Goal: Task Accomplishment & Management: Complete application form

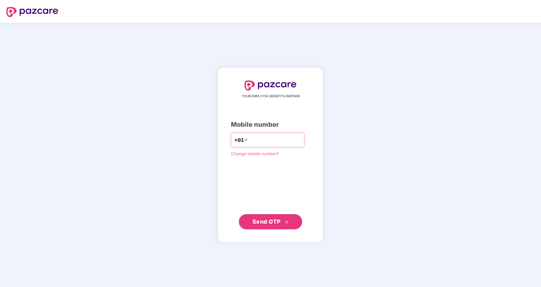
click at [259, 141] on input "number" at bounding box center [275, 140] width 52 height 10
type input "**********"
click at [268, 227] on button "Send OTP" at bounding box center [270, 221] width 63 height 15
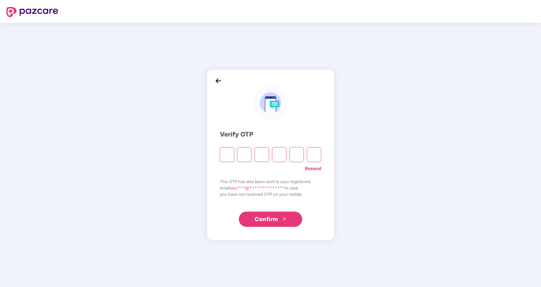
click at [227, 156] on input "Please enter verification code. Digit 1" at bounding box center [227, 154] width 14 height 15
type input "*"
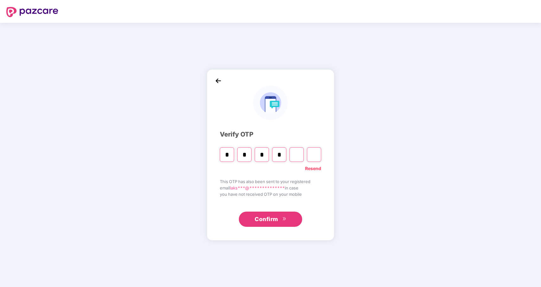
type input "*"
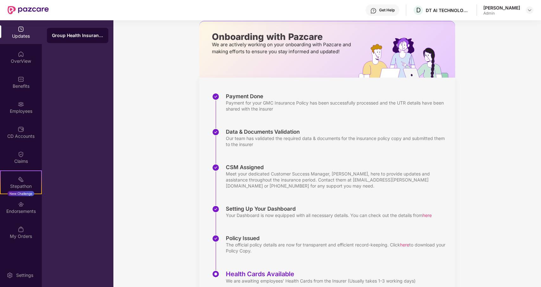
scroll to position [56, 0]
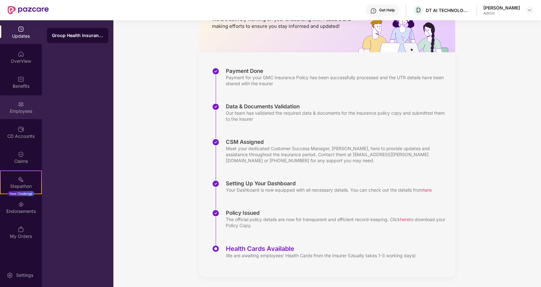
click at [26, 112] on div "Employees" at bounding box center [21, 111] width 42 height 6
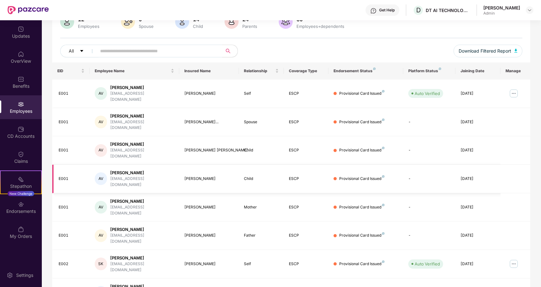
scroll to position [0, 0]
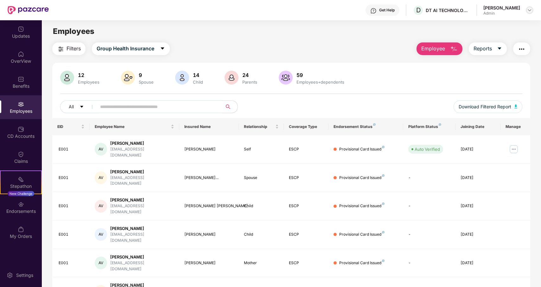
click at [527, 10] on img at bounding box center [529, 10] width 5 height 5
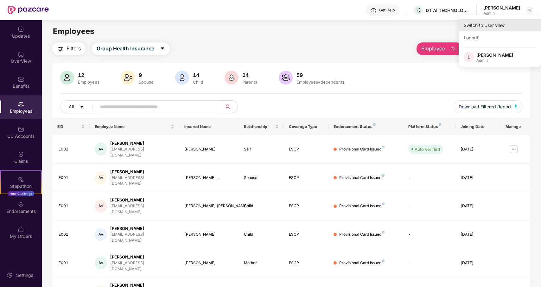
click at [470, 28] on div "Switch to User view" at bounding box center [500, 25] width 82 height 12
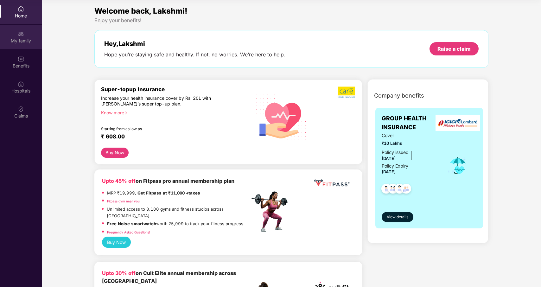
click at [19, 38] on div "My family" at bounding box center [21, 41] width 42 height 6
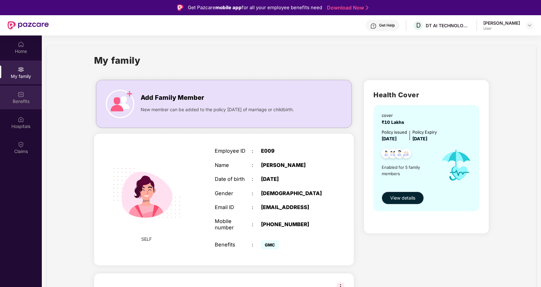
click at [19, 103] on div "Benefits" at bounding box center [21, 101] width 42 height 6
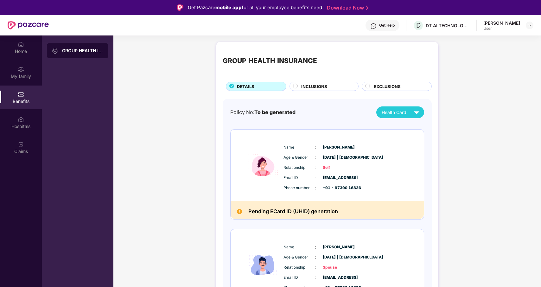
click at [300, 86] on div "INCLUSIONS" at bounding box center [326, 86] width 57 height 7
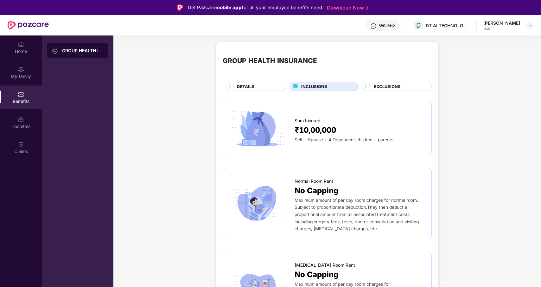
click at [380, 85] on span "EXCLUSIONS" at bounding box center [387, 86] width 27 height 6
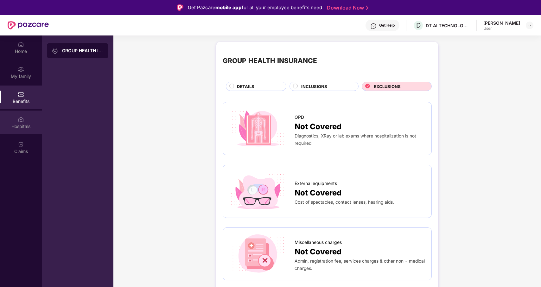
click at [20, 121] on img at bounding box center [21, 119] width 6 height 6
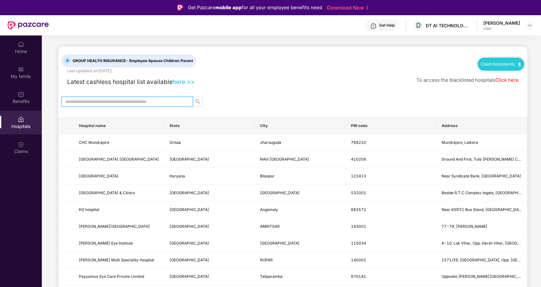
click at [101, 99] on input "text" at bounding box center [124, 101] width 119 height 7
type input "****"
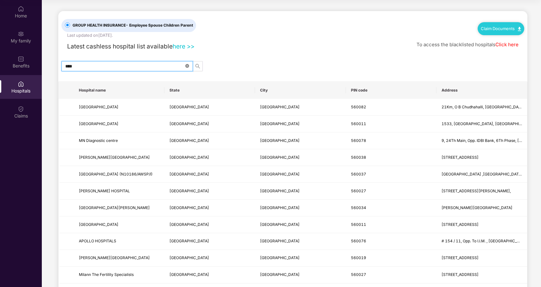
click at [187, 67] on icon "close-circle" at bounding box center [187, 66] width 4 height 4
click at [144, 69] on input "text" at bounding box center [124, 66] width 119 height 7
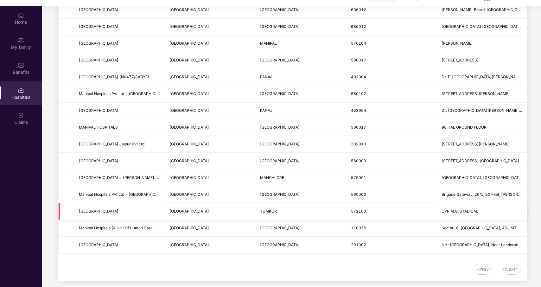
scroll to position [35, 0]
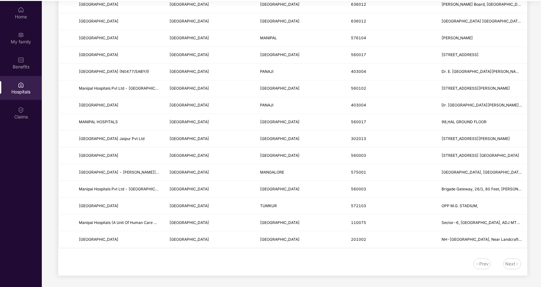
type input "*******"
click at [508, 262] on div "Next" at bounding box center [510, 263] width 10 height 7
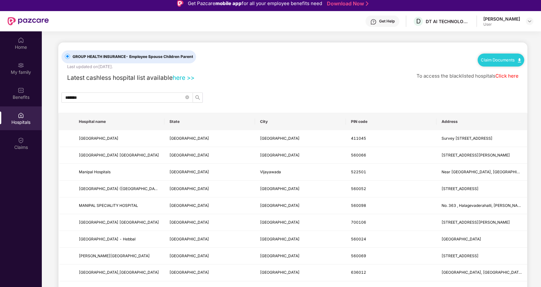
scroll to position [0, 0]
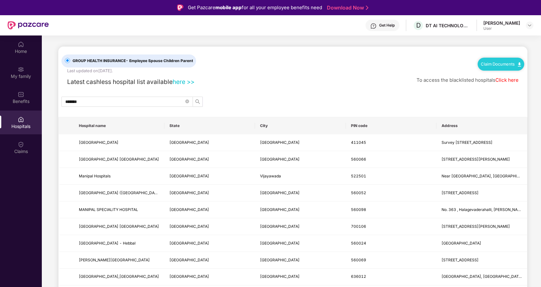
click at [503, 80] on link "Click here" at bounding box center [506, 80] width 23 height 6
click at [18, 145] on img at bounding box center [21, 144] width 6 height 6
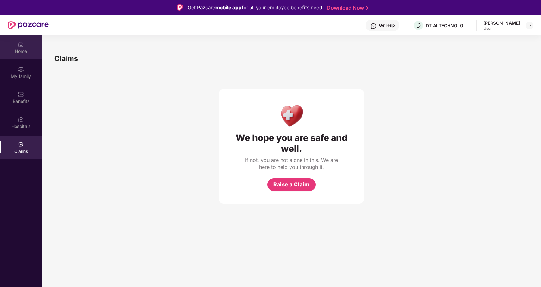
click at [19, 47] on img at bounding box center [21, 44] width 6 height 6
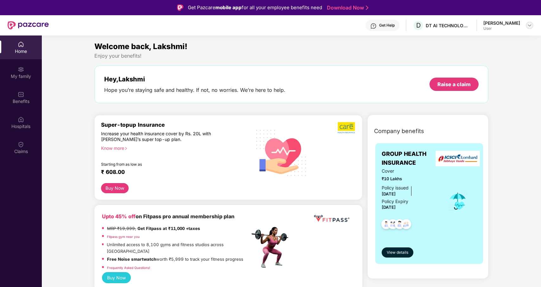
click at [529, 24] on img at bounding box center [529, 25] width 5 height 5
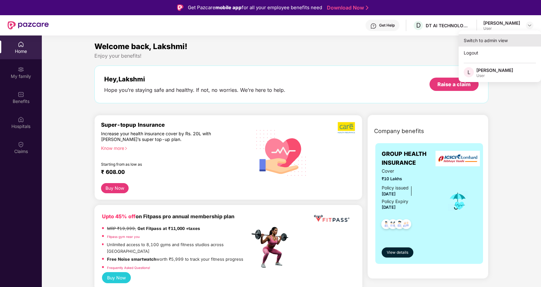
click at [487, 42] on div "Switch to admin view" at bounding box center [500, 40] width 82 height 12
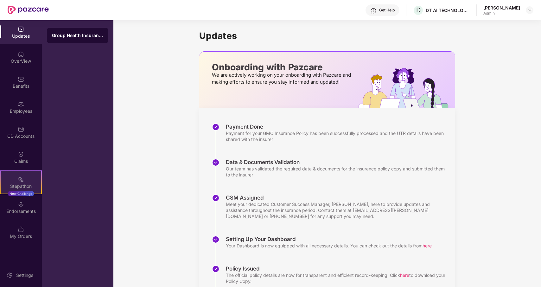
click at [22, 185] on div "Stepathon" at bounding box center [21, 186] width 41 height 6
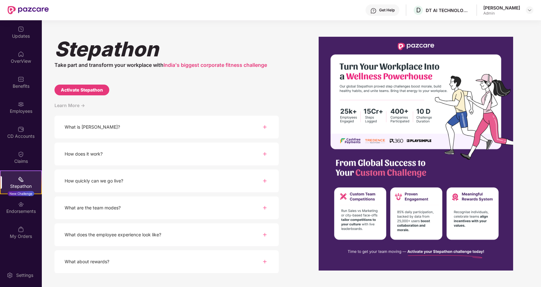
click at [123, 130] on div "What is [PERSON_NAME]?" at bounding box center [166, 127] width 224 height 23
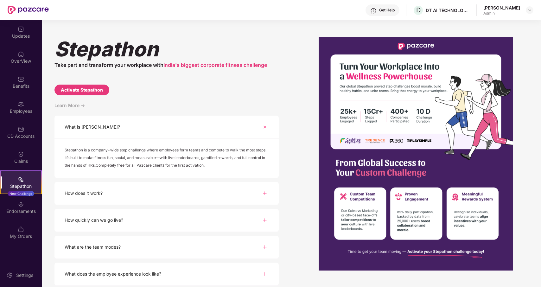
click at [122, 131] on div "What is [PERSON_NAME]?" at bounding box center [166, 127] width 224 height 23
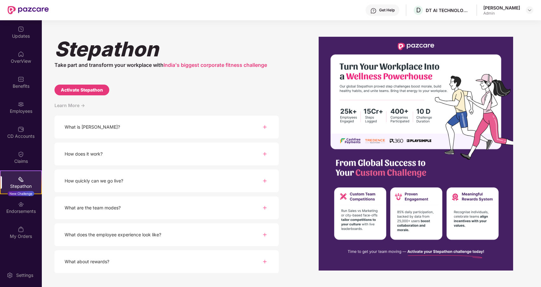
click at [143, 155] on div "How does it work?" at bounding box center [166, 154] width 224 height 23
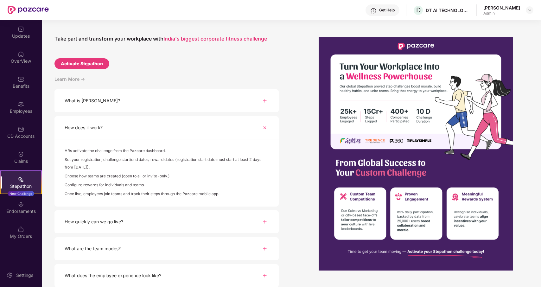
scroll to position [27, 0]
click at [79, 64] on div "Activate Stepathon" at bounding box center [82, 63] width 42 height 7
select select "****"
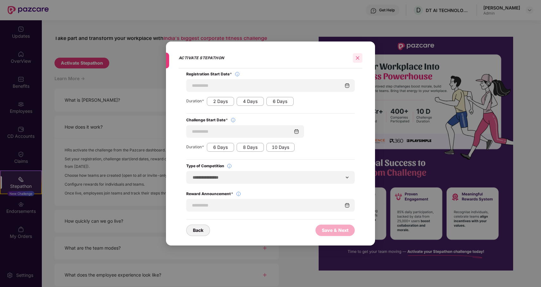
click at [358, 56] on icon "close" at bounding box center [357, 58] width 4 height 4
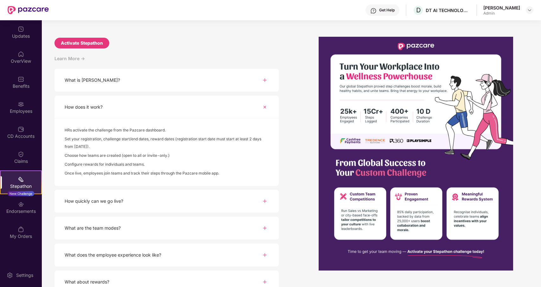
scroll to position [57, 0]
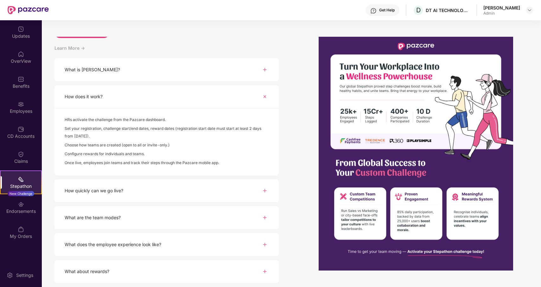
click at [118, 99] on div "How does it work?" at bounding box center [166, 96] width 224 height 23
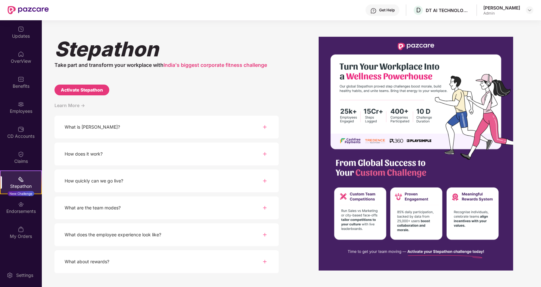
click at [118, 182] on div "How quickly can we go live?" at bounding box center [94, 180] width 59 height 7
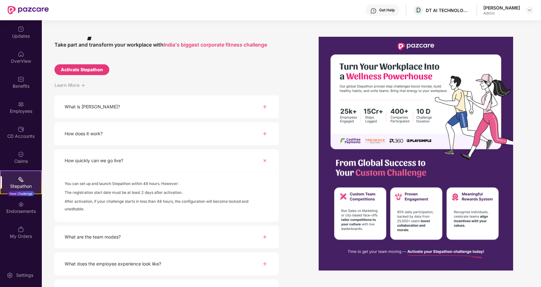
scroll to position [40, 0]
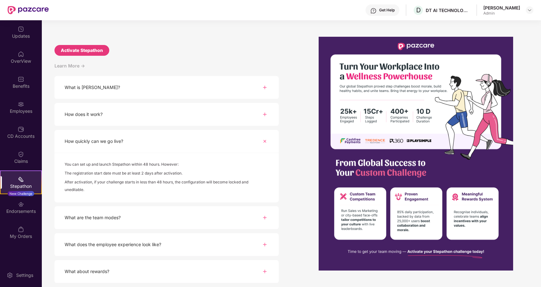
click at [122, 225] on div "What are the team modes?" at bounding box center [166, 217] width 224 height 23
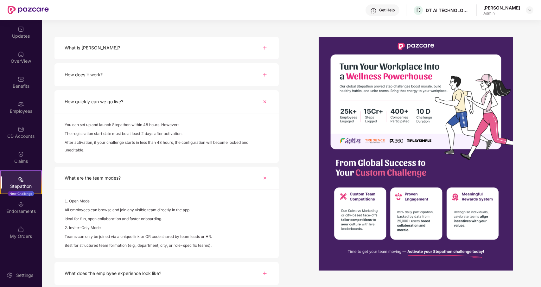
click at [123, 179] on div "What are the team modes?" at bounding box center [166, 178] width 224 height 23
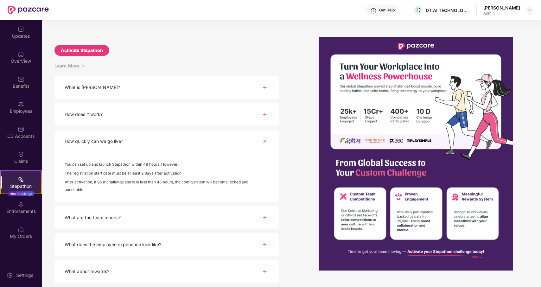
click at [101, 148] on div "How quickly can we go live?" at bounding box center [166, 141] width 224 height 23
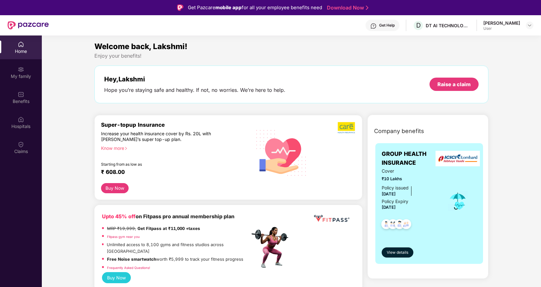
click at [508, 25] on div "[PERSON_NAME]" at bounding box center [501, 23] width 37 height 6
click at [534, 24] on header "Get Help D DT AI TECHNOLOGIES PRIVATE LIMITED [PERSON_NAME] User" at bounding box center [270, 25] width 541 height 20
click at [532, 24] on div at bounding box center [530, 26] width 8 height 8
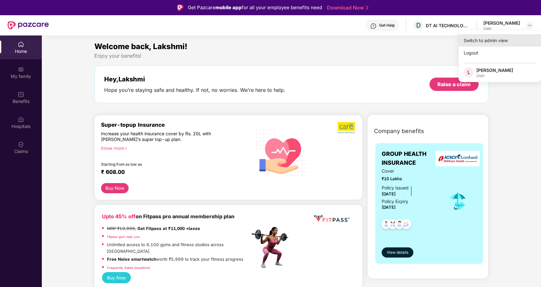
click at [487, 41] on div "Switch to admin view" at bounding box center [500, 40] width 82 height 12
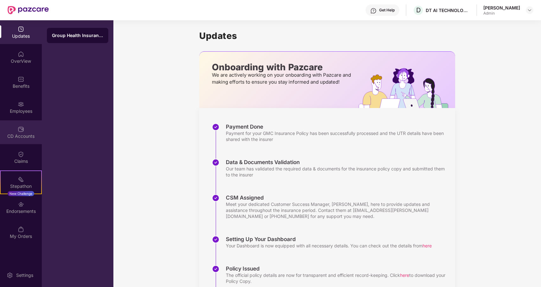
click at [23, 137] on div "CD Accounts" at bounding box center [21, 136] width 42 height 6
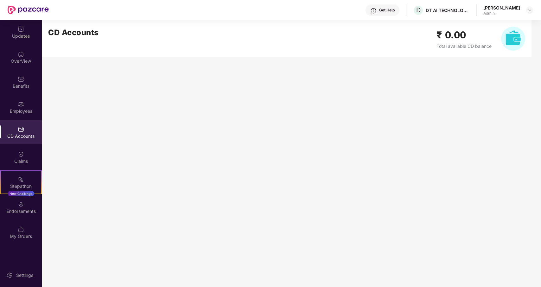
click at [454, 43] on span "Total available CD balance" at bounding box center [464, 45] width 55 height 5
click at [19, 206] on img at bounding box center [21, 204] width 6 height 6
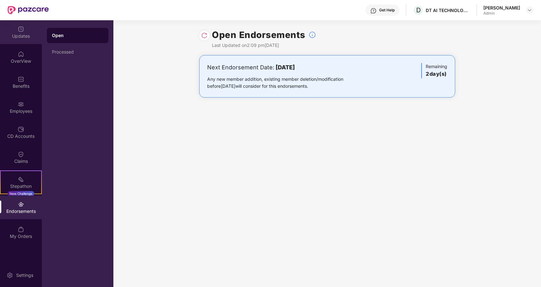
click at [15, 35] on div "Updates" at bounding box center [21, 36] width 42 height 6
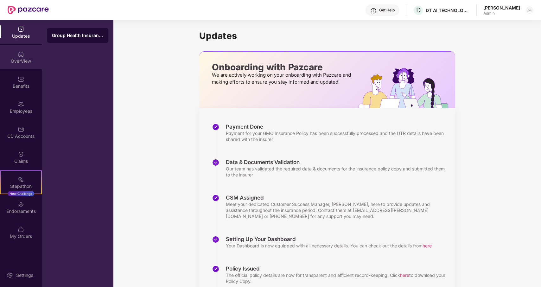
click at [17, 59] on div "OverView" at bounding box center [21, 61] width 42 height 6
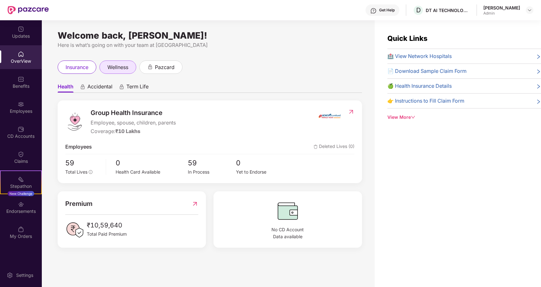
click at [112, 70] on span "wellness" at bounding box center [117, 67] width 21 height 8
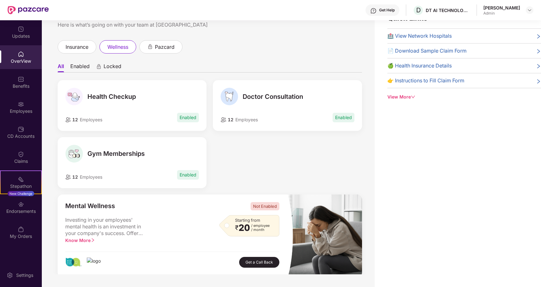
scroll to position [15, 0]
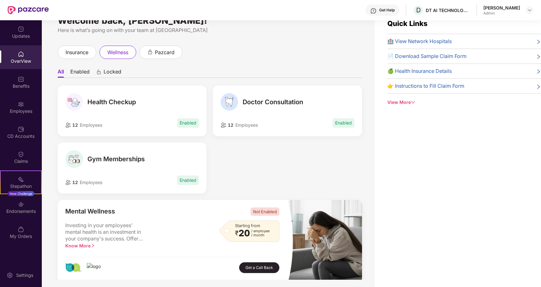
click at [84, 71] on li "Enabled" at bounding box center [79, 72] width 19 height 9
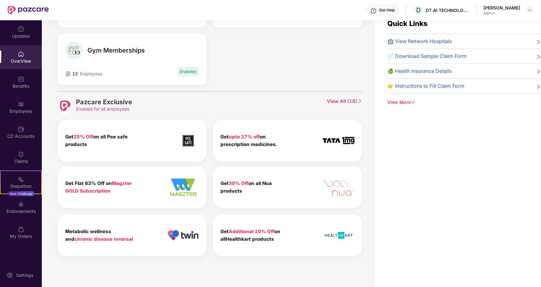
scroll to position [109, 0]
click at [341, 99] on span "View All ( 18 )" at bounding box center [344, 105] width 35 height 15
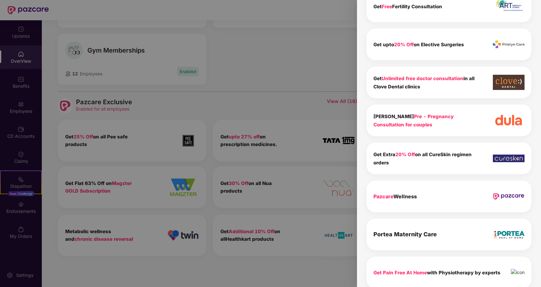
scroll to position [478, 0]
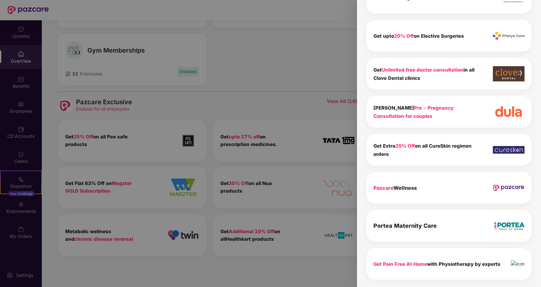
click at [284, 76] on div at bounding box center [270, 143] width 541 height 287
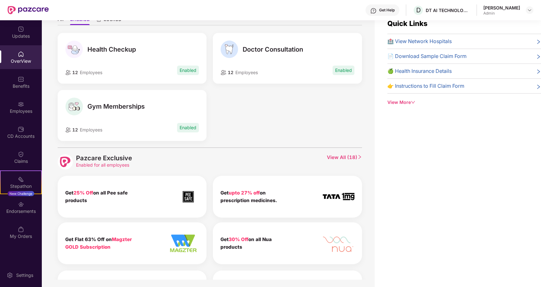
scroll to position [0, 0]
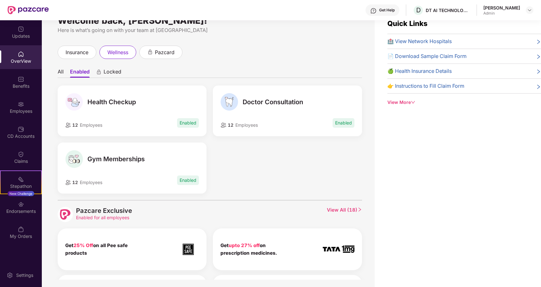
click at [151, 152] on div "Gym Memberships" at bounding box center [132, 159] width 134 height 18
click at [67, 162] on img at bounding box center [74, 159] width 18 height 18
click at [165, 53] on span "pazcard" at bounding box center [165, 52] width 20 height 8
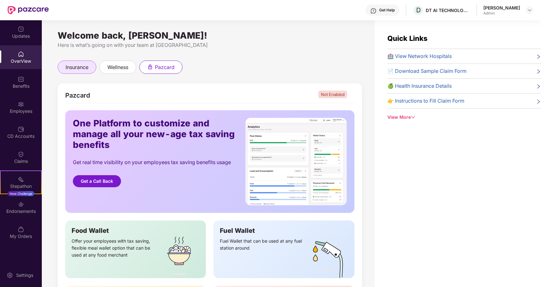
click at [80, 63] on span "insurance" at bounding box center [77, 67] width 23 height 8
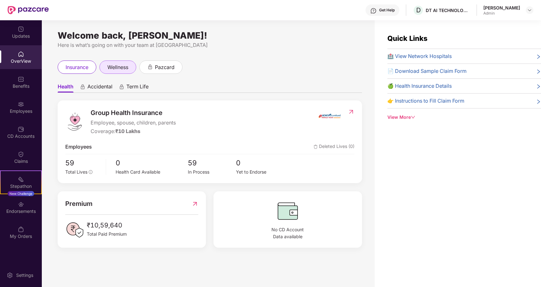
click at [116, 68] on span "wellness" at bounding box center [117, 67] width 21 height 8
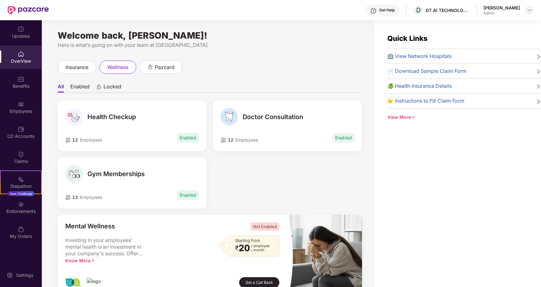
click at [529, 10] on img at bounding box center [529, 10] width 5 height 5
click at [486, 29] on div "Switch to User view" at bounding box center [500, 25] width 82 height 12
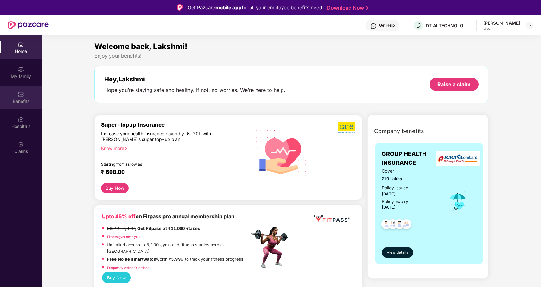
click at [22, 98] on div "Benefits" at bounding box center [21, 98] width 42 height 24
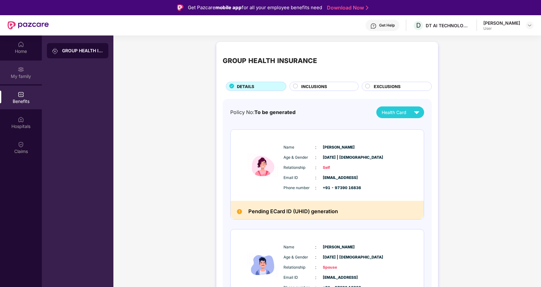
click at [25, 75] on div "My family" at bounding box center [21, 76] width 42 height 6
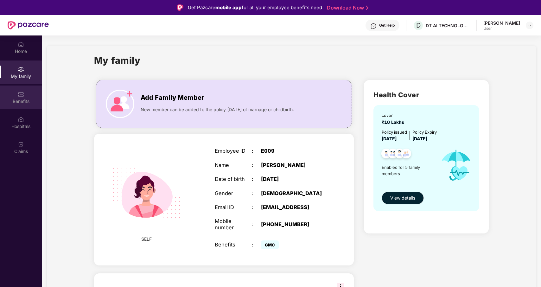
click at [18, 101] on div "Benefits" at bounding box center [21, 101] width 42 height 6
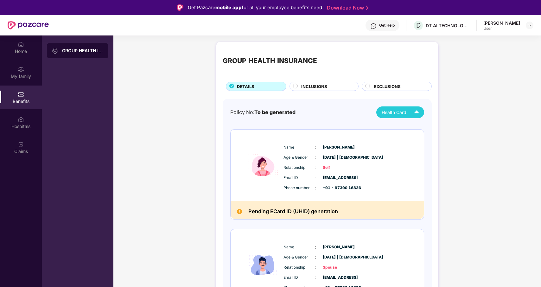
click at [392, 115] on span "Health Card" at bounding box center [394, 112] width 25 height 7
click at [21, 45] on img at bounding box center [21, 44] width 6 height 6
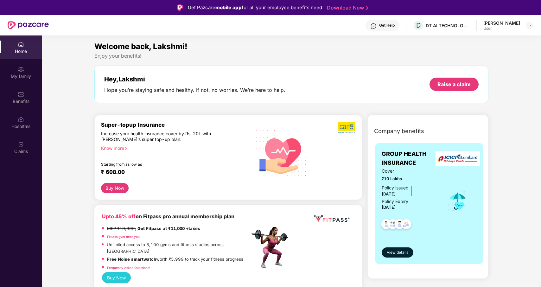
click at [491, 26] on div "User" at bounding box center [501, 28] width 37 height 5
click at [530, 29] on div at bounding box center [530, 26] width 8 height 8
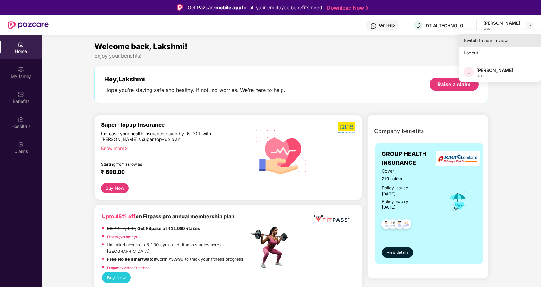
click at [490, 44] on div "Switch to admin view" at bounding box center [500, 40] width 82 height 12
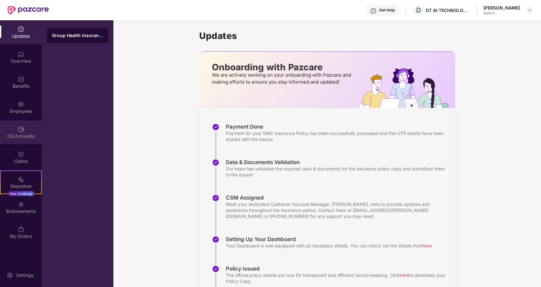
click at [15, 134] on div "CD Accounts" at bounding box center [21, 136] width 42 height 6
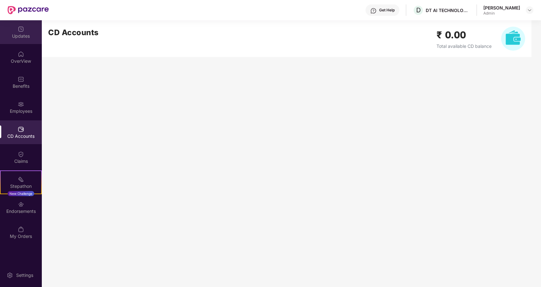
click at [20, 37] on div "Updates" at bounding box center [21, 36] width 42 height 6
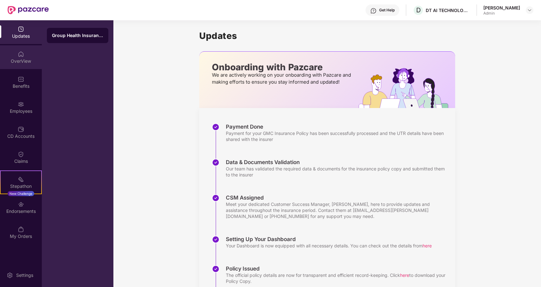
click at [21, 59] on div "OverView" at bounding box center [21, 61] width 42 height 6
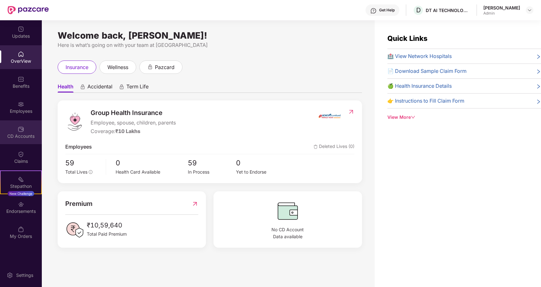
click at [18, 137] on div "CD Accounts" at bounding box center [21, 136] width 42 height 6
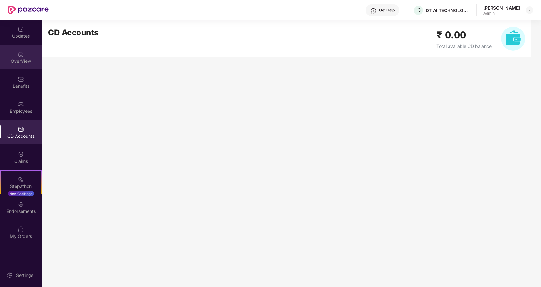
click at [22, 63] on div "OverView" at bounding box center [21, 61] width 42 height 6
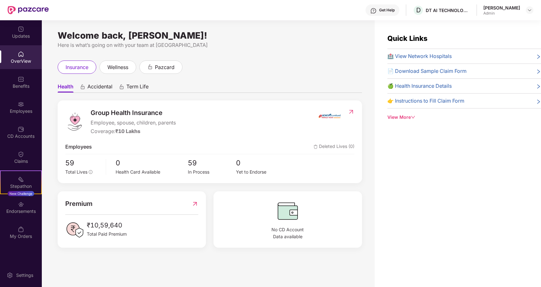
click at [20, 58] on div "OverView" at bounding box center [21, 61] width 42 height 6
click at [106, 88] on span "Accidental" at bounding box center [99, 87] width 25 height 9
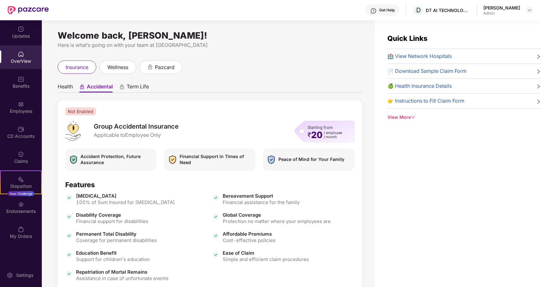
click at [139, 84] on span "Term Life" at bounding box center [138, 87] width 22 height 9
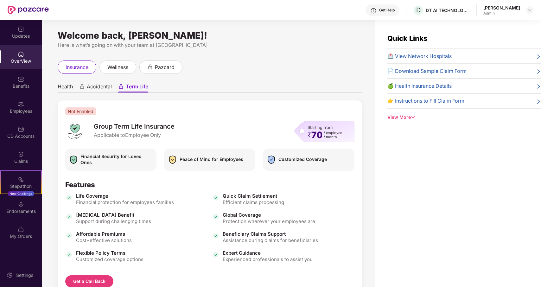
click at [102, 89] on span "Accidental" at bounding box center [99, 87] width 25 height 9
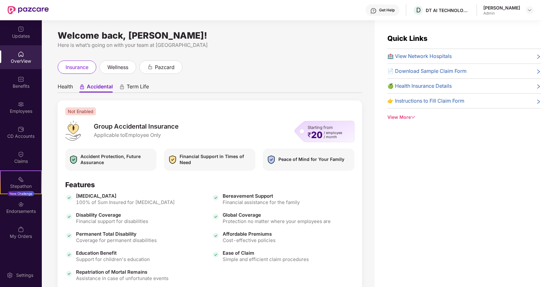
click at [63, 89] on span "Health" at bounding box center [65, 87] width 15 height 9
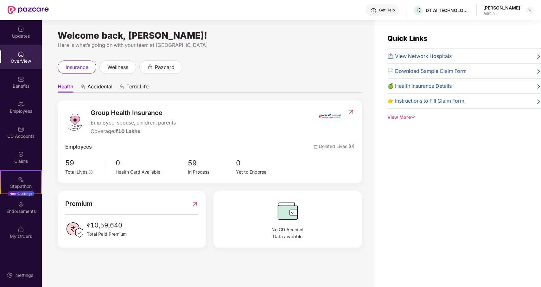
click at [351, 112] on img at bounding box center [351, 112] width 7 height 6
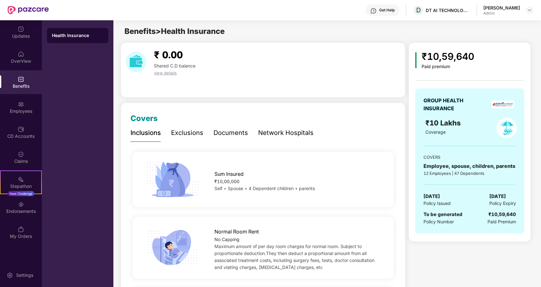
click at [61, 35] on div "Health Insurance" at bounding box center [77, 35] width 51 height 6
click at [18, 106] on img at bounding box center [21, 104] width 6 height 6
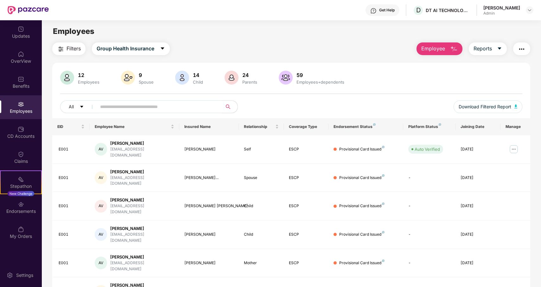
click at [433, 51] on span "Employee" at bounding box center [433, 49] width 24 height 8
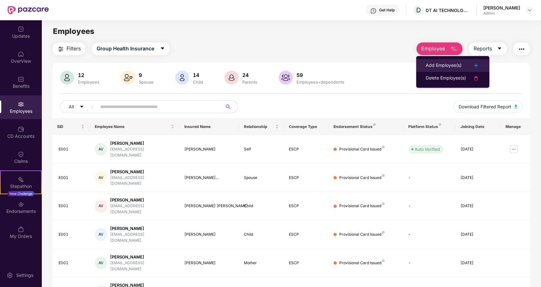
click at [441, 64] on div "Add Employee(s)" at bounding box center [444, 66] width 36 height 8
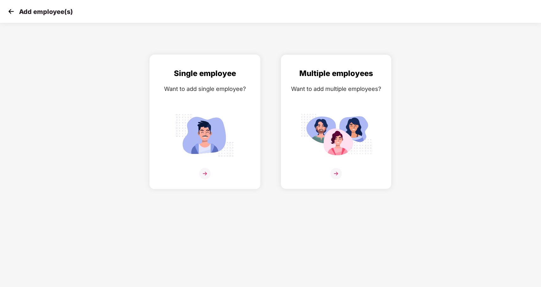
click at [218, 122] on img at bounding box center [204, 135] width 71 height 49
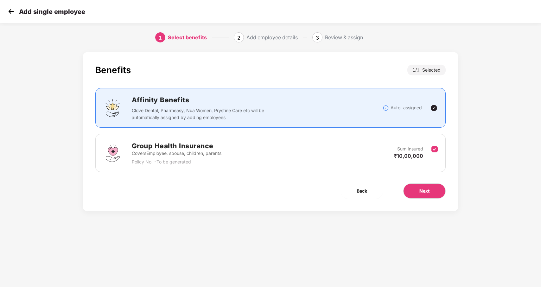
click at [227, 149] on div "Group Health Insurance Covers Employee, spouse, children, parents Policy No. - …" at bounding box center [270, 153] width 335 height 25
click at [433, 108] on img at bounding box center [434, 108] width 8 height 8
click at [425, 190] on span "Next" at bounding box center [424, 191] width 10 height 7
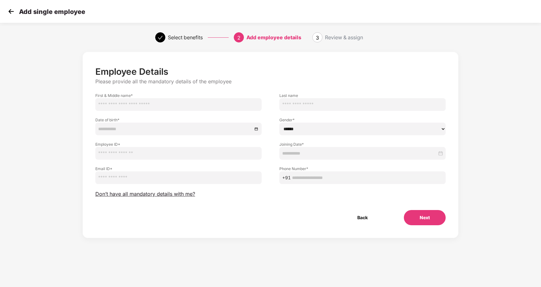
click at [158, 105] on input "text" at bounding box center [178, 104] width 166 height 13
paste input "**********"
drag, startPoint x: 114, startPoint y: 104, endPoint x: 151, endPoint y: 108, distance: 36.6
click at [151, 108] on input "**********" at bounding box center [178, 104] width 166 height 13
type input "*****"
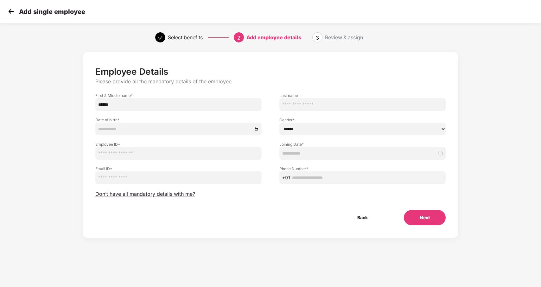
click at [305, 103] on input "text" at bounding box center [362, 104] width 166 height 13
paste input "*********"
type input "*********"
click at [128, 131] on input at bounding box center [175, 128] width 154 height 7
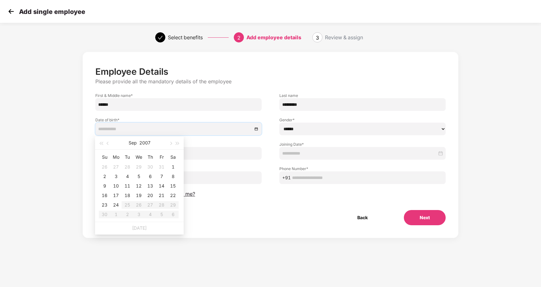
click at [133, 126] on input at bounding box center [175, 128] width 154 height 7
click at [128, 130] on input at bounding box center [175, 128] width 154 height 7
type input "**********"
click at [144, 143] on button "2007" at bounding box center [144, 143] width 11 height 13
click at [103, 143] on span "button" at bounding box center [100, 143] width 3 height 3
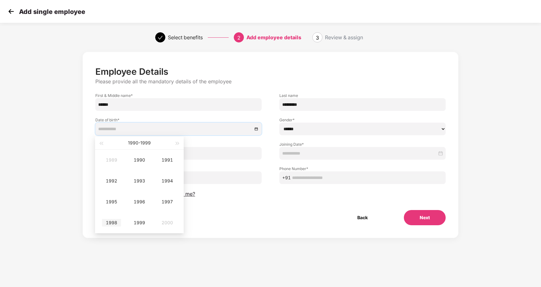
type input "**********"
click at [115, 221] on div "1998" at bounding box center [111, 223] width 19 height 8
type input "**********"
click at [174, 181] on div "Jun" at bounding box center [167, 181] width 19 height 8
type input "**********"
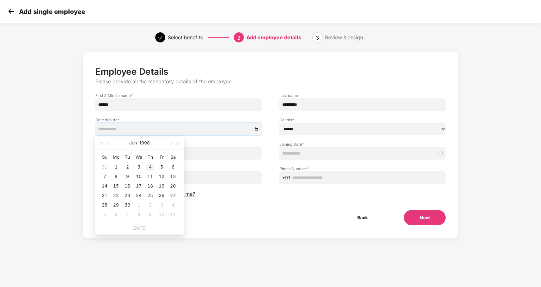
click at [148, 166] on div "4" at bounding box center [150, 167] width 8 height 8
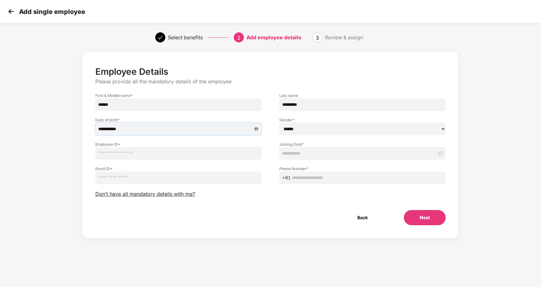
click at [327, 128] on select "****** **** ******" at bounding box center [362, 129] width 166 height 13
select select "****"
click at [145, 155] on input "text" at bounding box center [178, 153] width 166 height 13
type input "****"
click at [327, 148] on div at bounding box center [362, 153] width 166 height 13
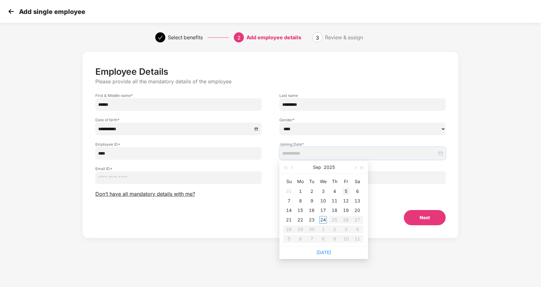
type input "**********"
click at [311, 208] on div "16" at bounding box center [312, 211] width 8 height 8
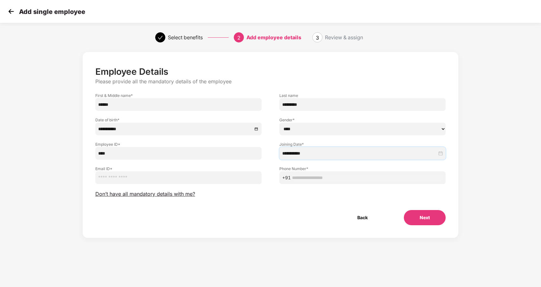
click at [141, 176] on input "email" at bounding box center [178, 177] width 166 height 13
paste input "**********"
drag, startPoint x: 116, startPoint y: 177, endPoint x: 139, endPoint y: 177, distance: 23.1
click at [139, 177] on input "**********" at bounding box center [178, 177] width 166 height 13
type input "**********"
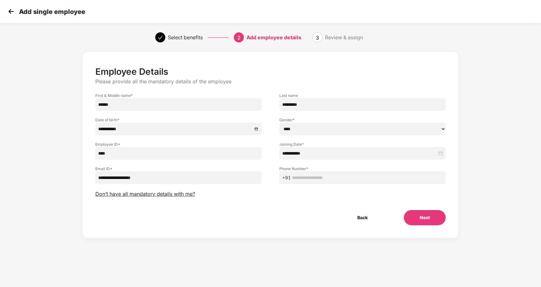
click at [313, 170] on label "Phone Number *" at bounding box center [362, 168] width 166 height 5
click at [313, 179] on input "text" at bounding box center [367, 177] width 151 height 7
paste input "**********"
type input "**********"
click at [425, 218] on button "Next" at bounding box center [425, 217] width 42 height 15
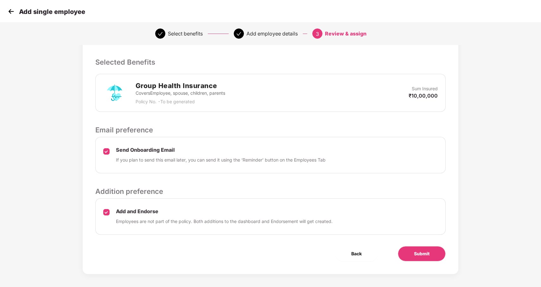
scroll to position [162, 0]
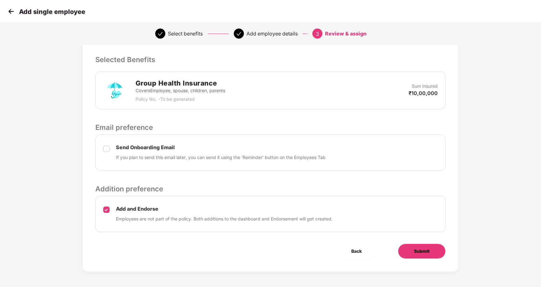
click at [421, 252] on span "Submit" at bounding box center [422, 251] width 16 height 7
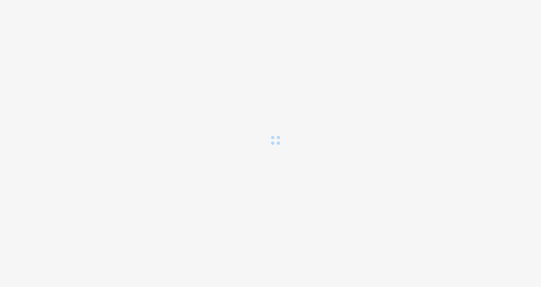
scroll to position [0, 0]
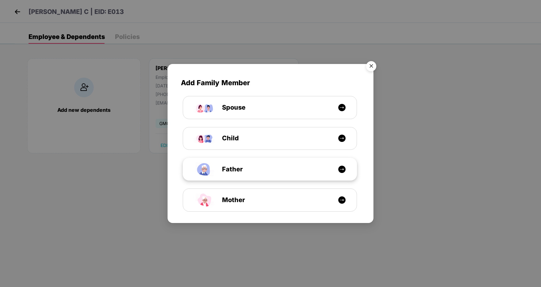
click at [341, 171] on img at bounding box center [342, 169] width 8 height 8
select select "****"
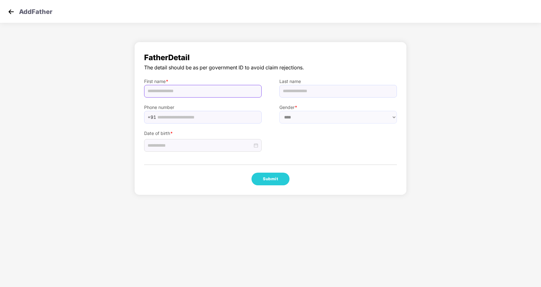
click at [186, 91] on input "text" at bounding box center [203, 91] width 118 height 13
paste input "**********"
drag, startPoint x: 177, startPoint y: 92, endPoint x: 182, endPoint y: 92, distance: 5.4
click at [182, 92] on input "**********" at bounding box center [203, 91] width 118 height 13
type input "**********"
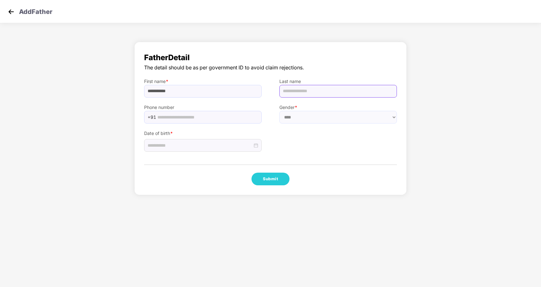
click at [304, 93] on input "text" at bounding box center [338, 91] width 118 height 13
paste input "*"
type input "*"
click at [163, 115] on input "text" at bounding box center [207, 117] width 100 height 10
click at [194, 149] on input at bounding box center [200, 145] width 105 height 7
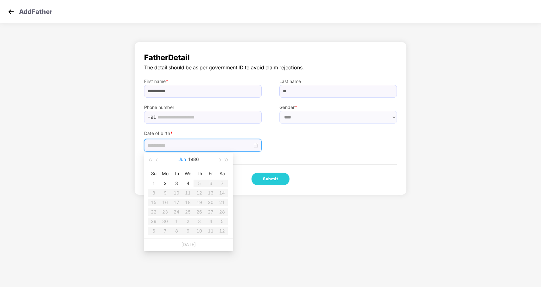
click at [183, 158] on button "Jun" at bounding box center [182, 159] width 8 height 13
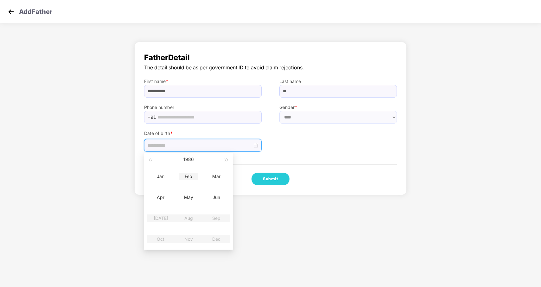
type input "**********"
click at [184, 161] on button "1986" at bounding box center [188, 159] width 10 height 13
type input "**********"
click at [150, 158] on button "button" at bounding box center [150, 159] width 7 height 13
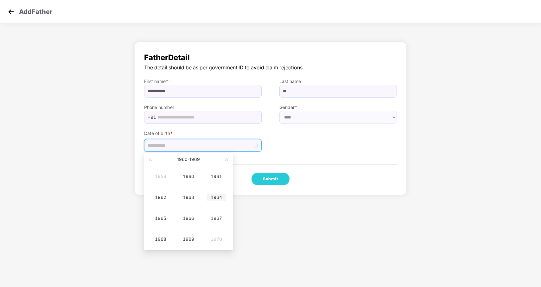
type input "**********"
click at [218, 196] on div "1964" at bounding box center [216, 198] width 19 height 8
type input "**********"
click at [160, 176] on div "Jan" at bounding box center [160, 177] width 19 height 8
type input "**********"
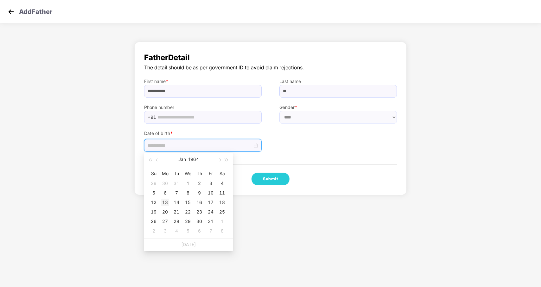
click at [162, 202] on div "13" at bounding box center [165, 203] width 8 height 8
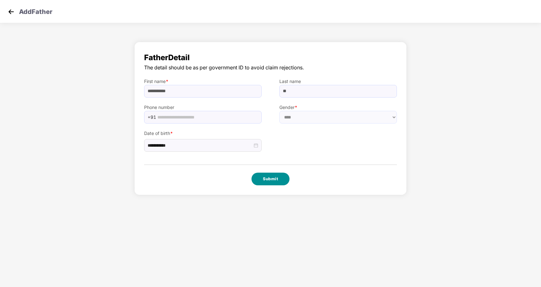
click at [271, 177] on button "Submit" at bounding box center [271, 179] width 38 height 13
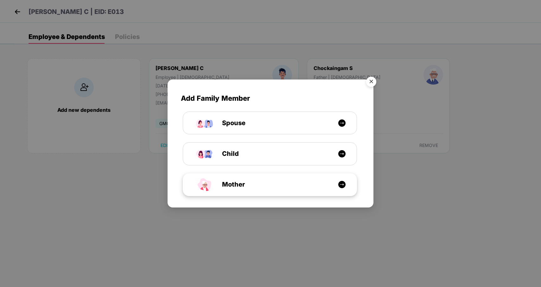
click at [342, 184] on img at bounding box center [342, 185] width 8 height 8
select select "******"
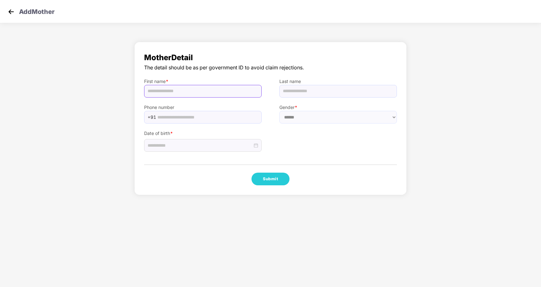
click at [193, 87] on input "text" at bounding box center [203, 91] width 118 height 13
paste input "**********"
type input "**********"
type input "*"
click at [193, 145] on input at bounding box center [200, 145] width 105 height 7
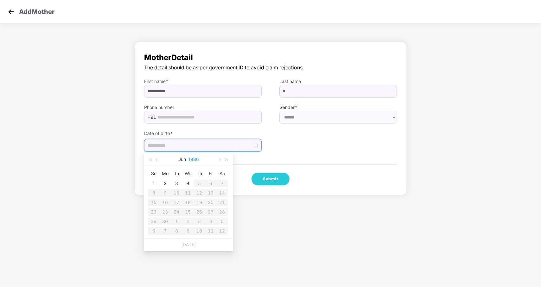
click at [189, 159] on button "1986" at bounding box center [194, 159] width 10 height 13
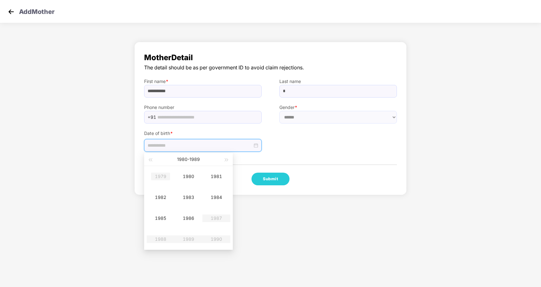
type input "**********"
click at [162, 179] on div "1979" at bounding box center [160, 177] width 19 height 8
type input "**********"
click at [211, 185] on div "1" at bounding box center [211, 184] width 8 height 8
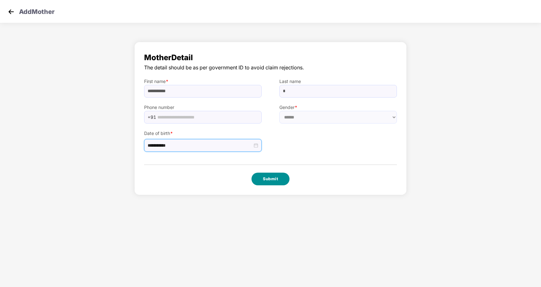
click at [265, 180] on button "Submit" at bounding box center [271, 179] width 38 height 13
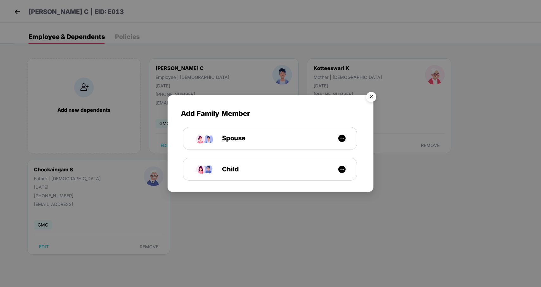
click at [371, 96] on img "Close" at bounding box center [371, 98] width 18 height 18
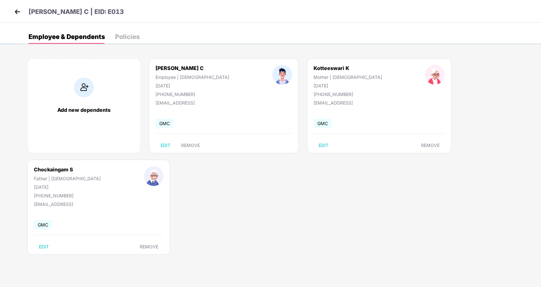
click at [123, 37] on div "Policies" at bounding box center [127, 37] width 25 height 6
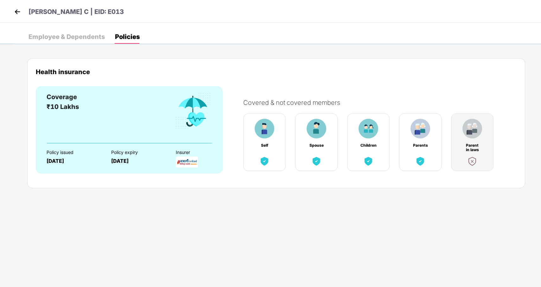
click at [16, 12] on img at bounding box center [18, 12] width 10 height 10
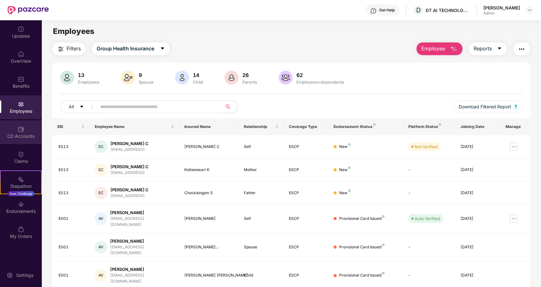
click at [21, 140] on div "CD Accounts" at bounding box center [21, 132] width 42 height 24
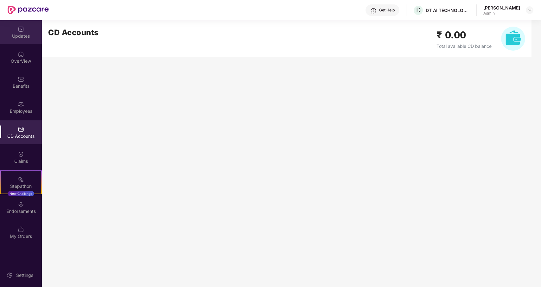
click at [24, 36] on div "Updates" at bounding box center [21, 36] width 42 height 6
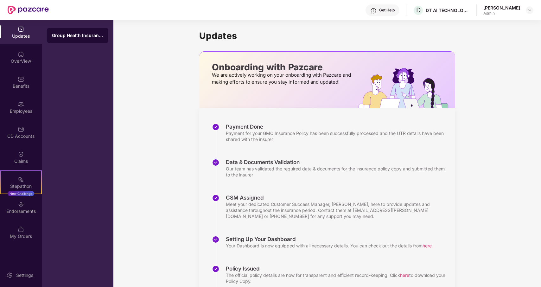
click at [61, 37] on div "Group Health Insurance" at bounding box center [77, 35] width 51 height 6
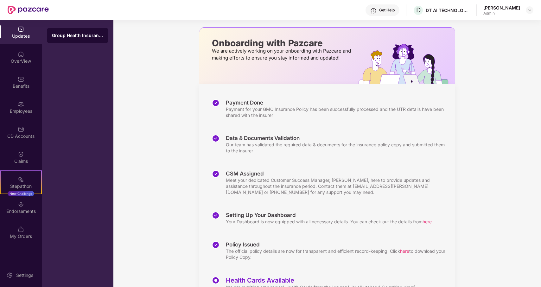
scroll to position [56, 0]
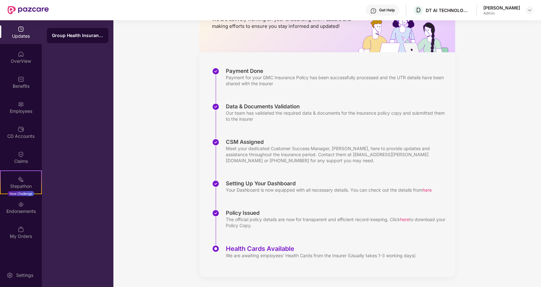
click at [215, 246] on img at bounding box center [216, 249] width 8 height 8
click at [29, 105] on div "Employees" at bounding box center [21, 107] width 42 height 24
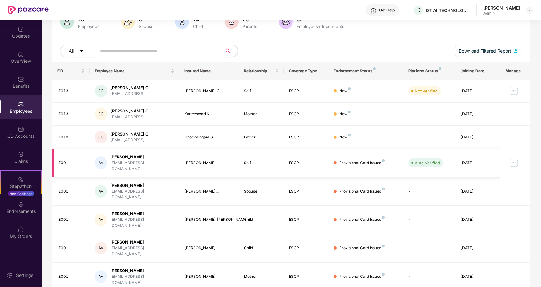
click at [515, 161] on img at bounding box center [514, 163] width 10 height 10
click at [129, 163] on div "[EMAIL_ADDRESS][DOMAIN_NAME]" at bounding box center [142, 166] width 64 height 12
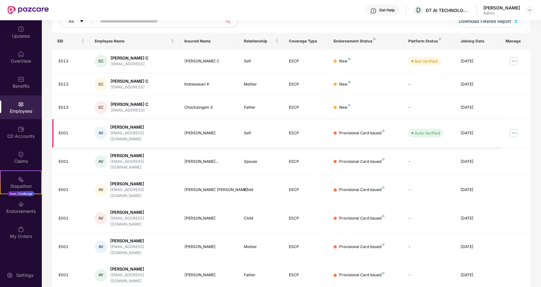
scroll to position [102, 0]
